Goal: Information Seeking & Learning: Learn about a topic

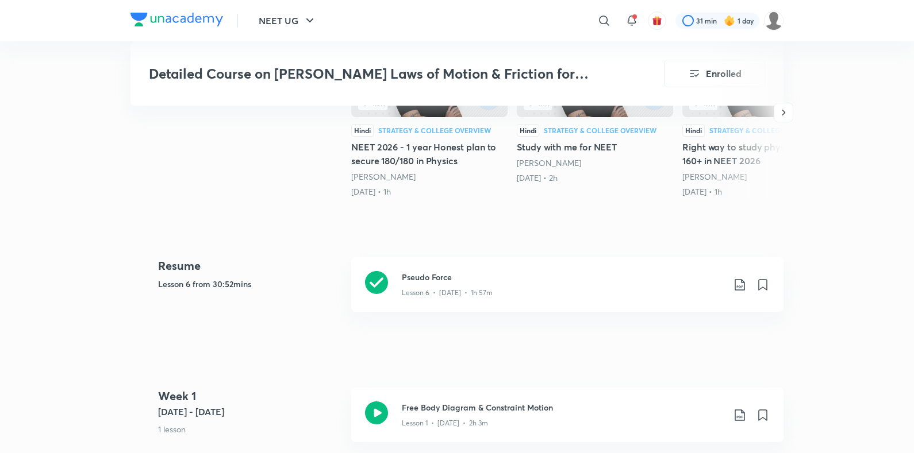
scroll to position [465, 0]
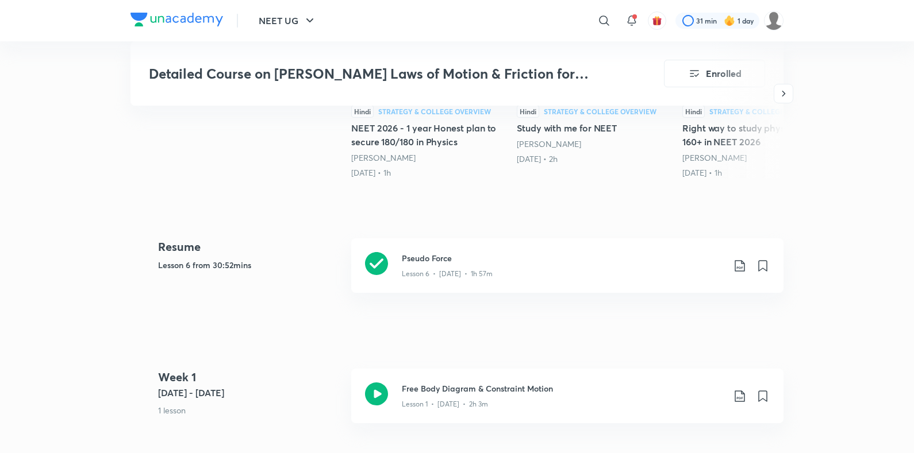
drag, startPoint x: 0, startPoint y: 0, endPoint x: 172, endPoint y: 169, distance: 241.3
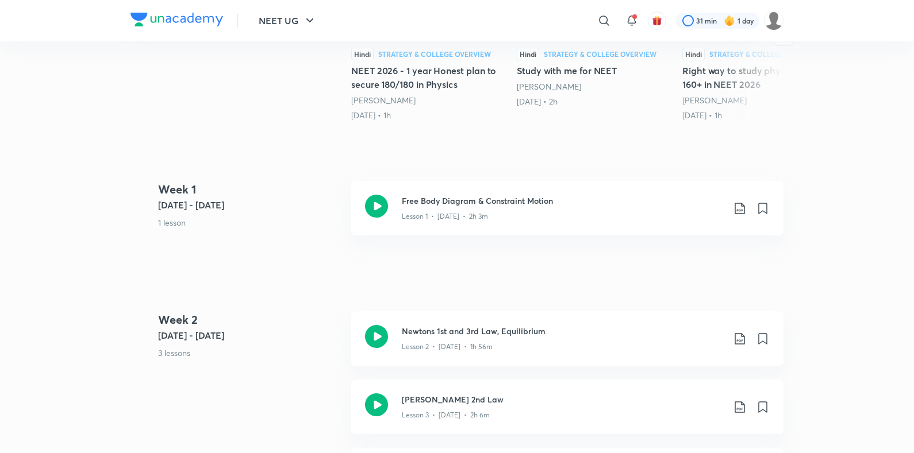
scroll to position [465, 0]
